Goal: Information Seeking & Learning: Learn about a topic

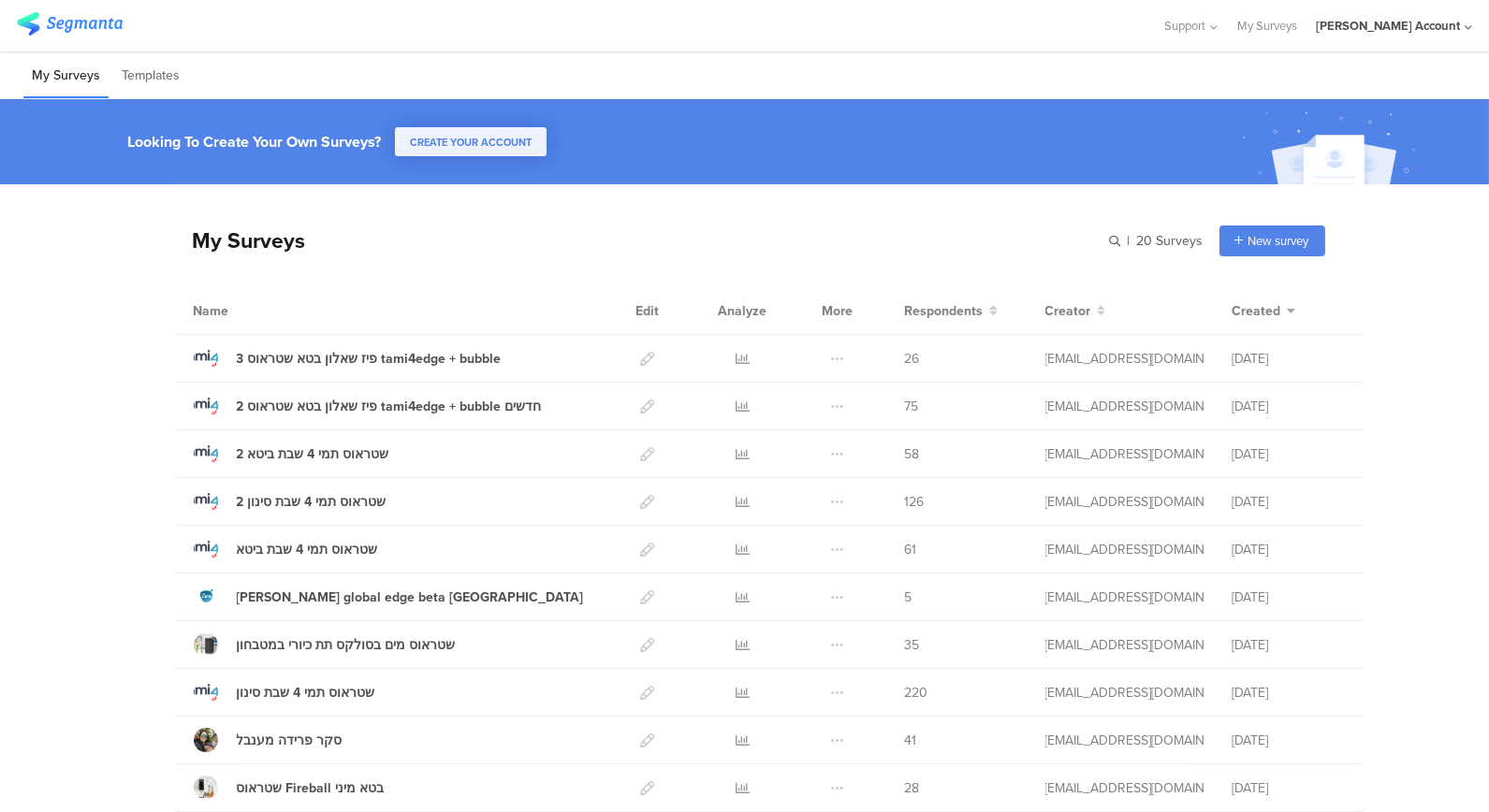
scroll to position [104, 0]
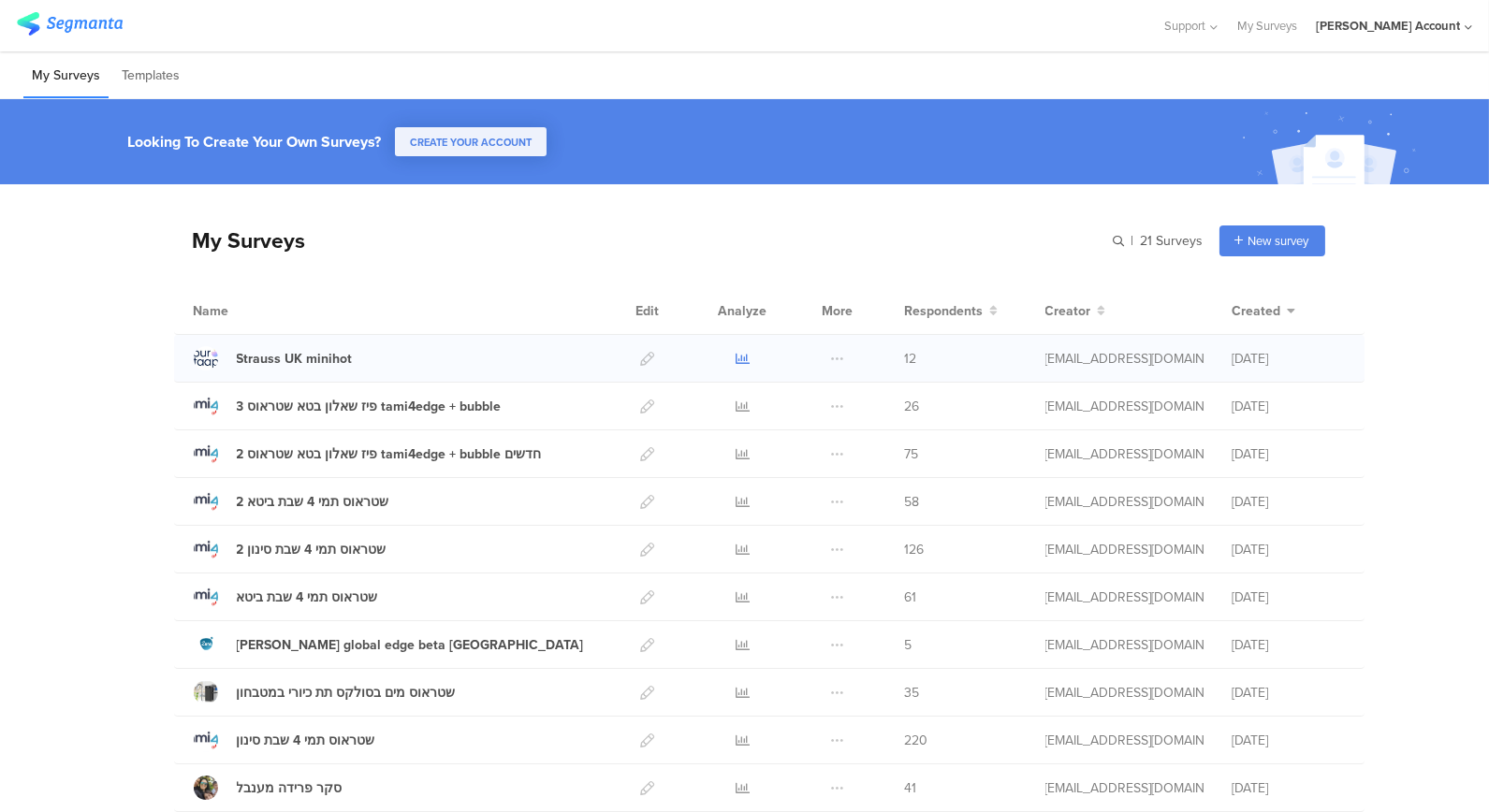
click at [736, 357] on icon at bounding box center [743, 358] width 14 height 14
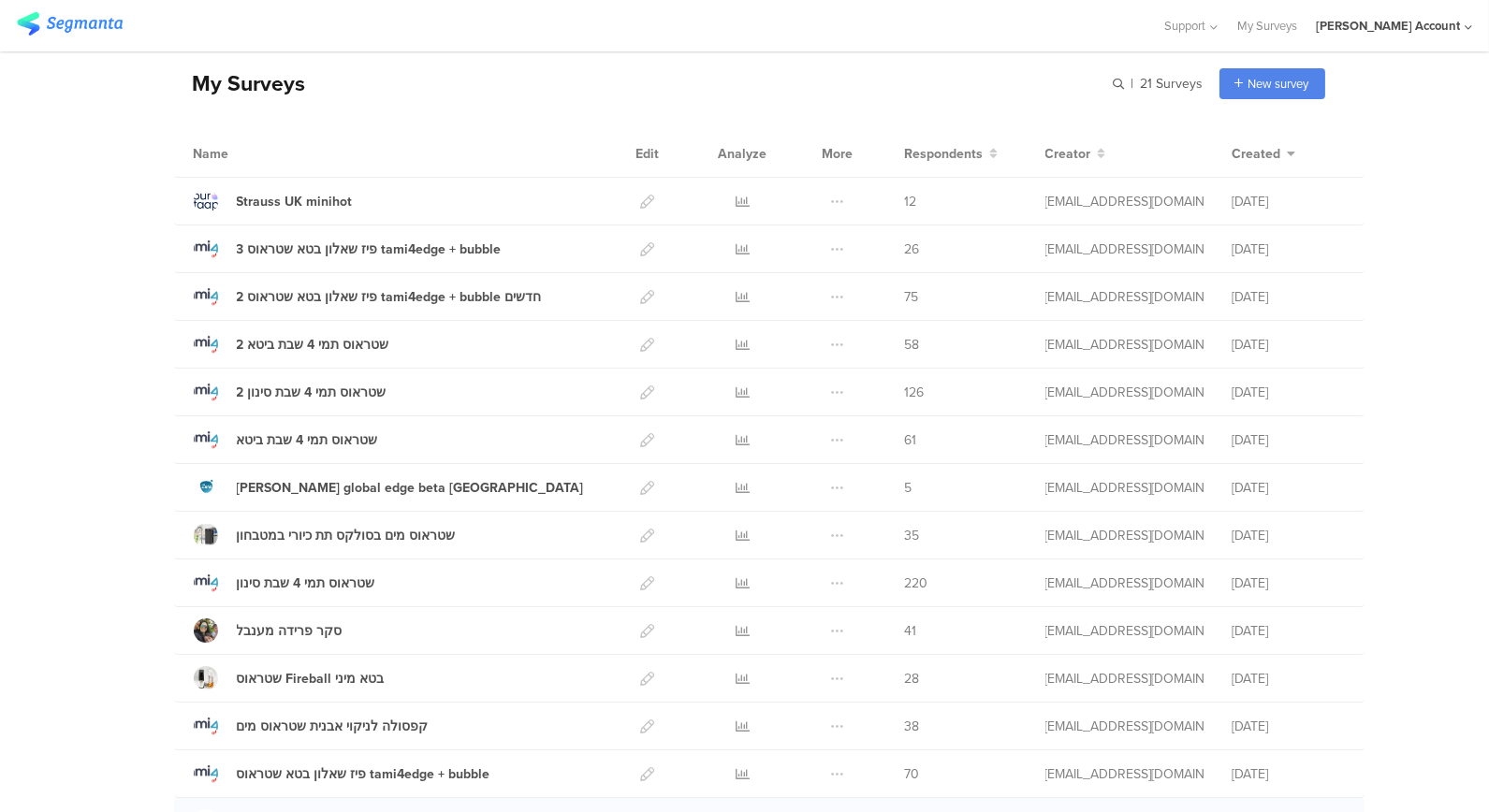
scroll to position [104, 0]
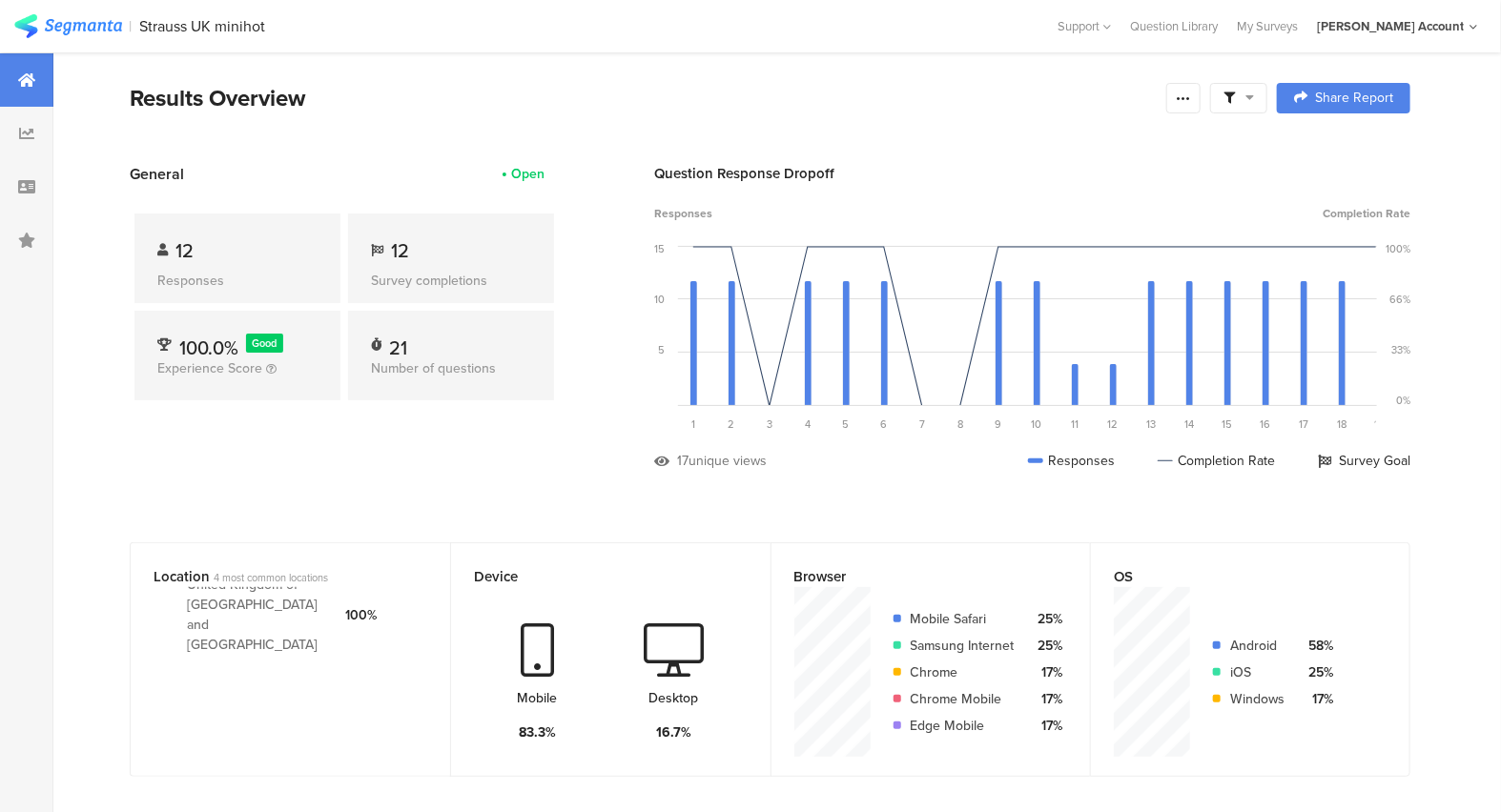
click at [404, 120] on section "Results Overview Confidence Level 95 % Preview survey Edit survey Export Result…" at bounding box center [770, 121] width 1434 height 82
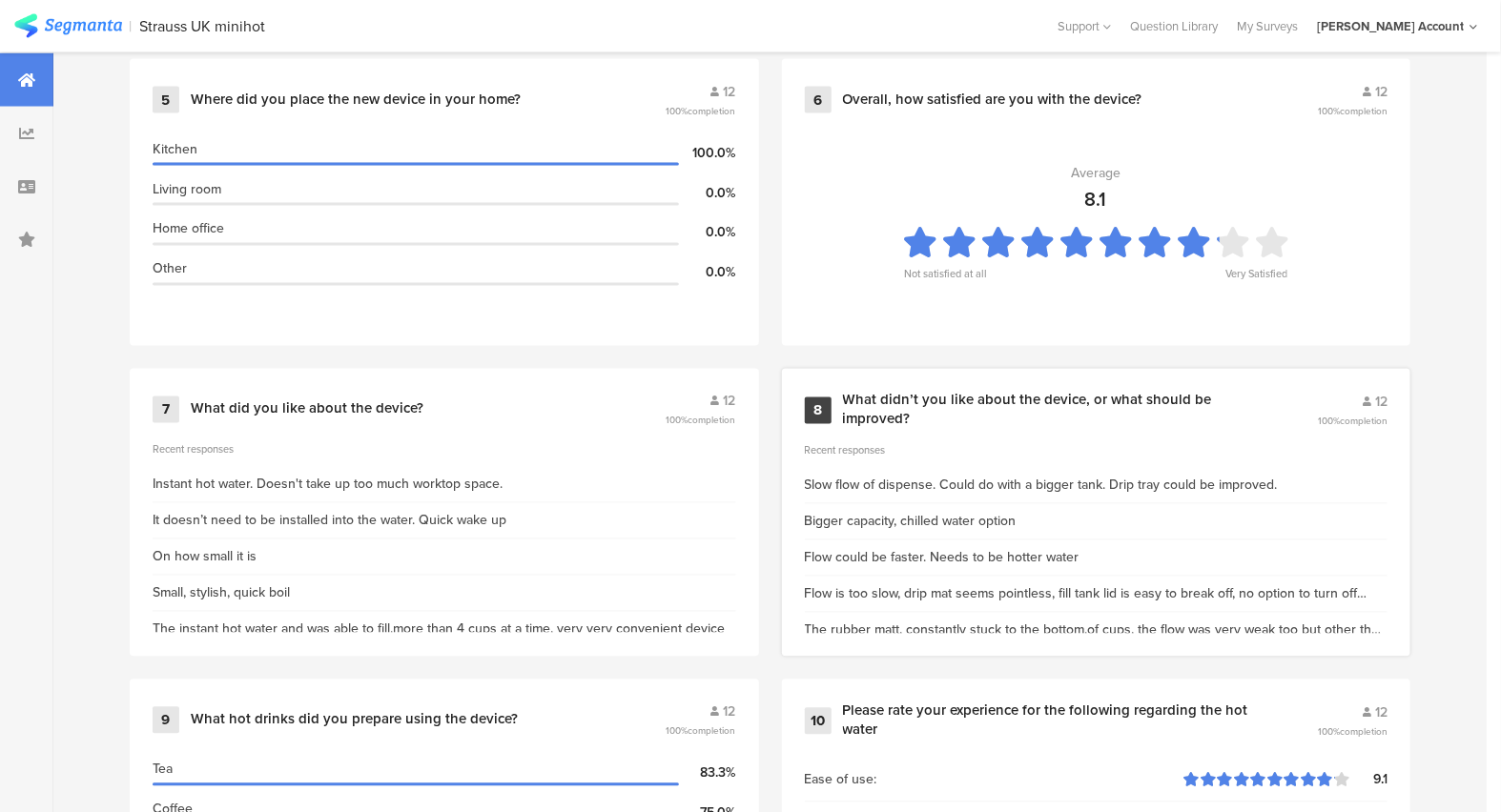
scroll to position [1589, 0]
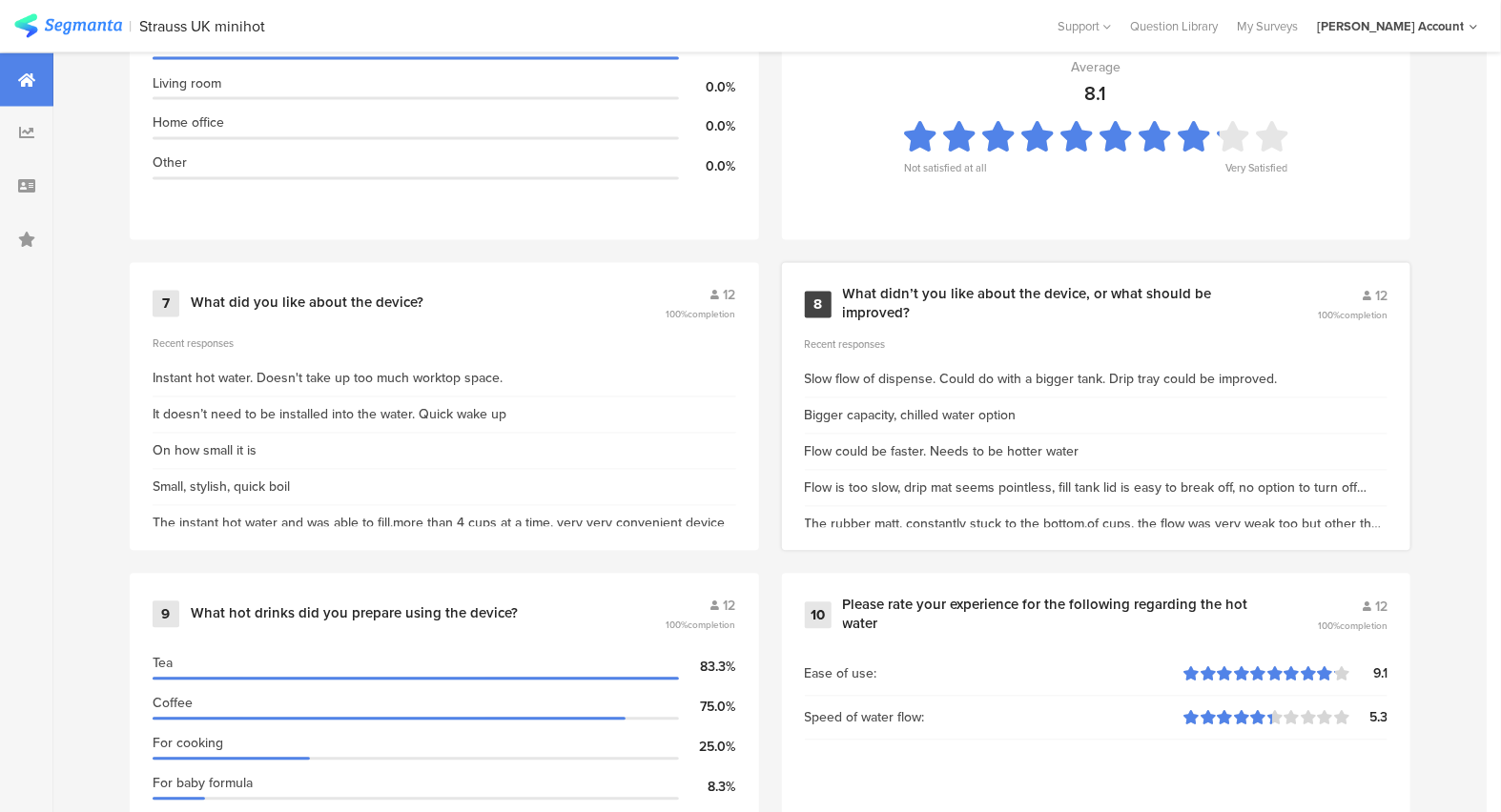
click at [922, 298] on div "What didn’t you like about the device, or what should be improved?" at bounding box center [1058, 305] width 429 height 37
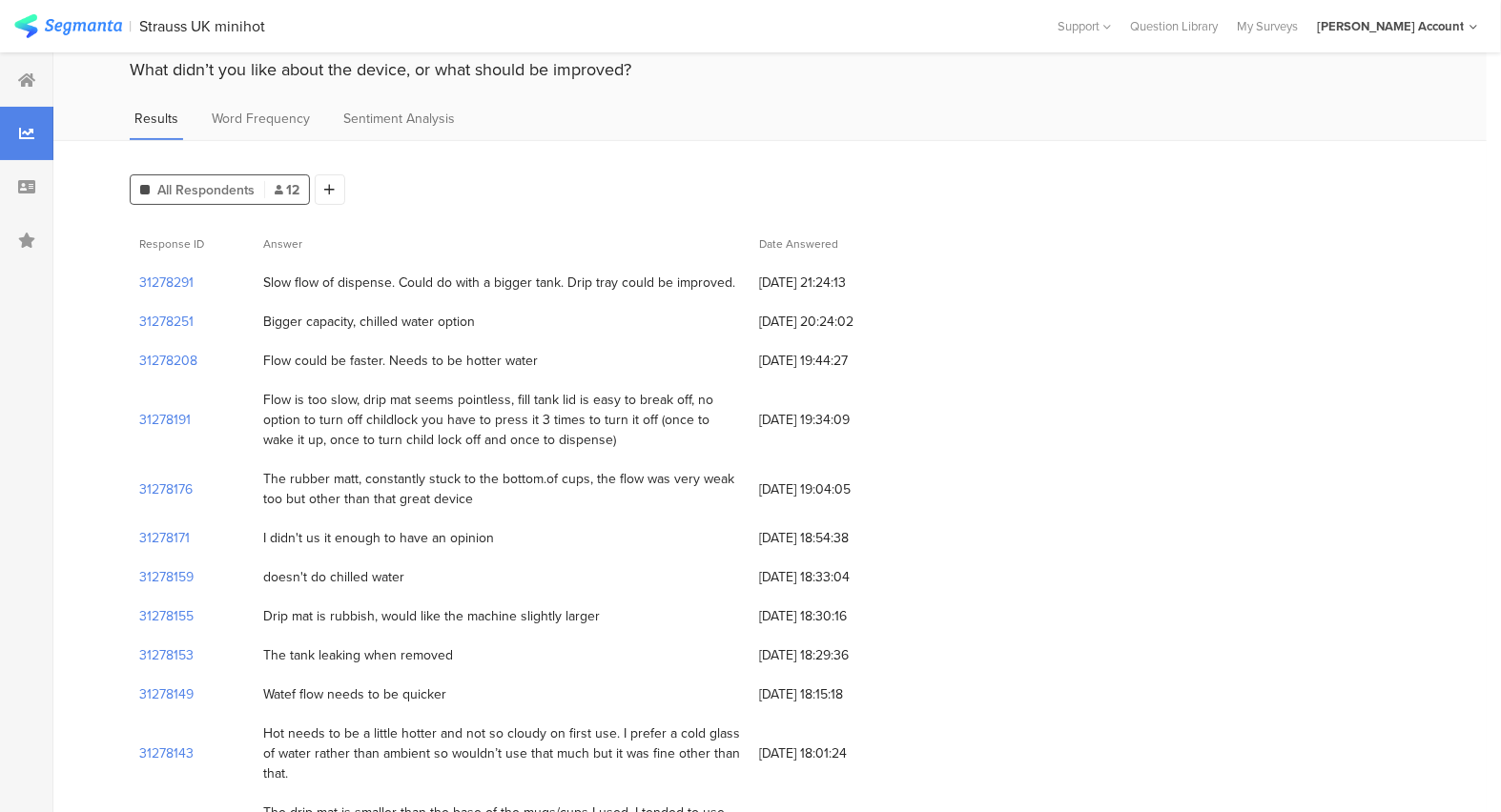
scroll to position [120, 0]
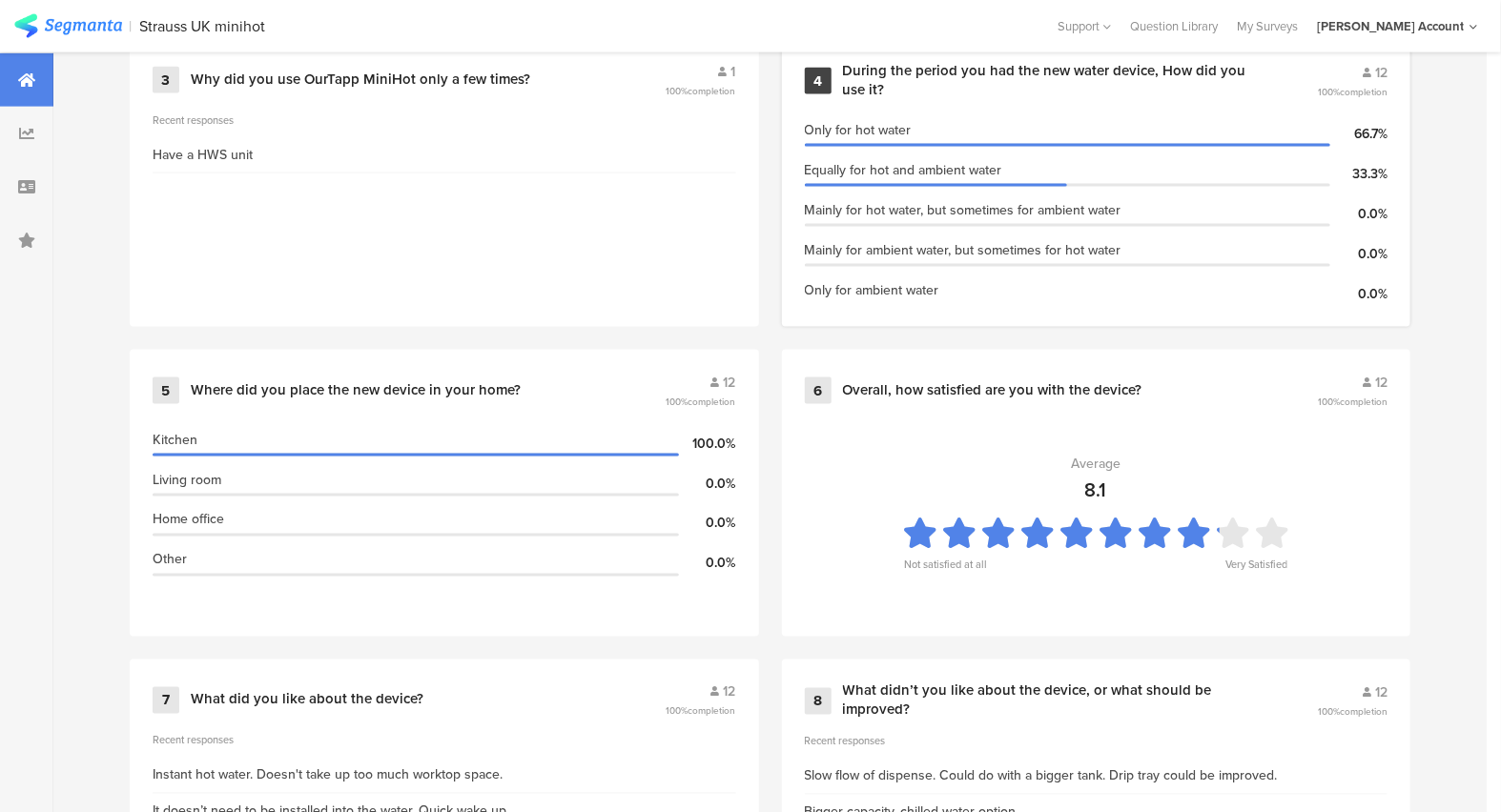
scroll to position [1202, 0]
